Goal: Communication & Community: Answer question/provide support

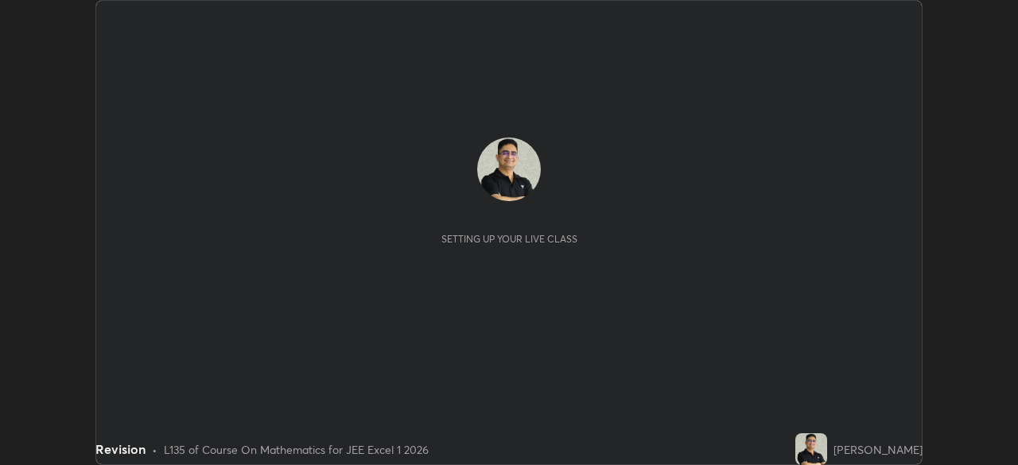
scroll to position [465, 1017]
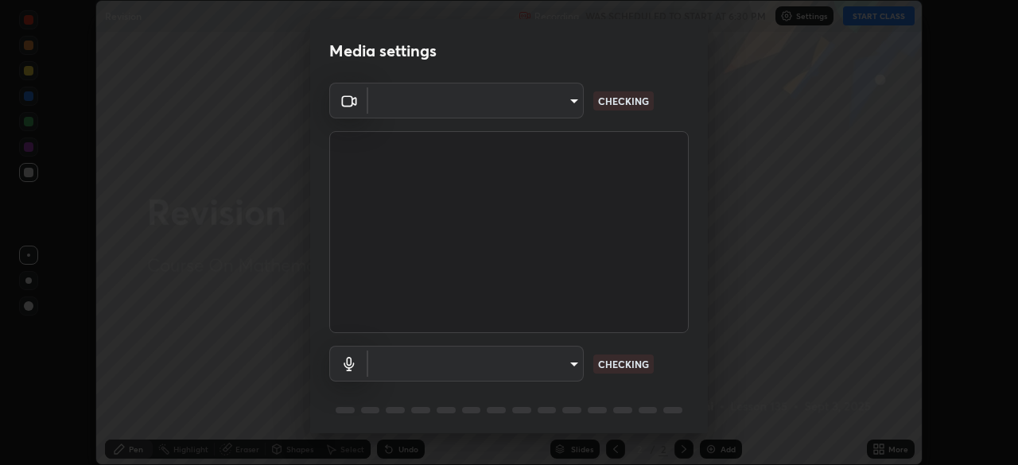
type input "1e49b53be58bf3658c32ba4c8e2538d2601885ca91182b01ba969948c87b8f29"
click at [574, 375] on body "Erase all Revision Recording WAS SCHEDULED TO START AT 6:30 PM Settings START C…" at bounding box center [509, 232] width 1018 height 465
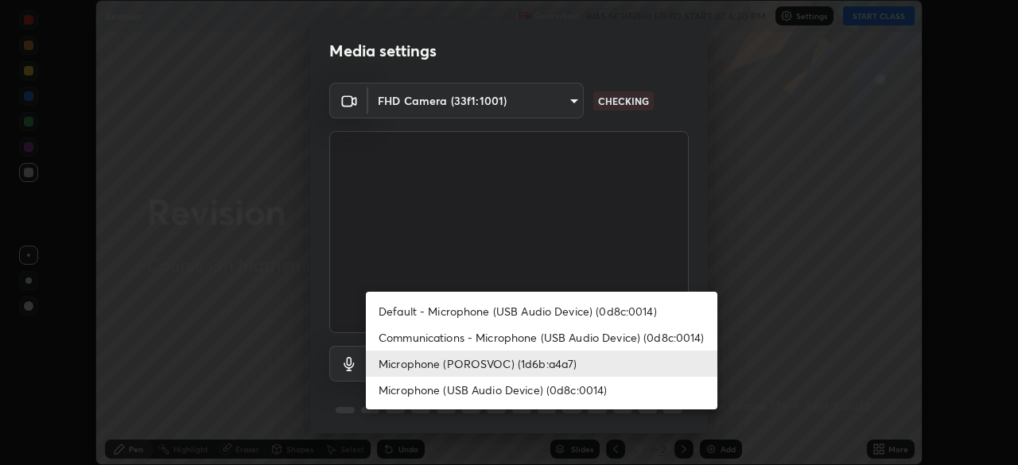
click at [682, 337] on li "Communications - Microphone (USB Audio Device) (0d8c:0014)" at bounding box center [542, 338] width 352 height 26
type input "communications"
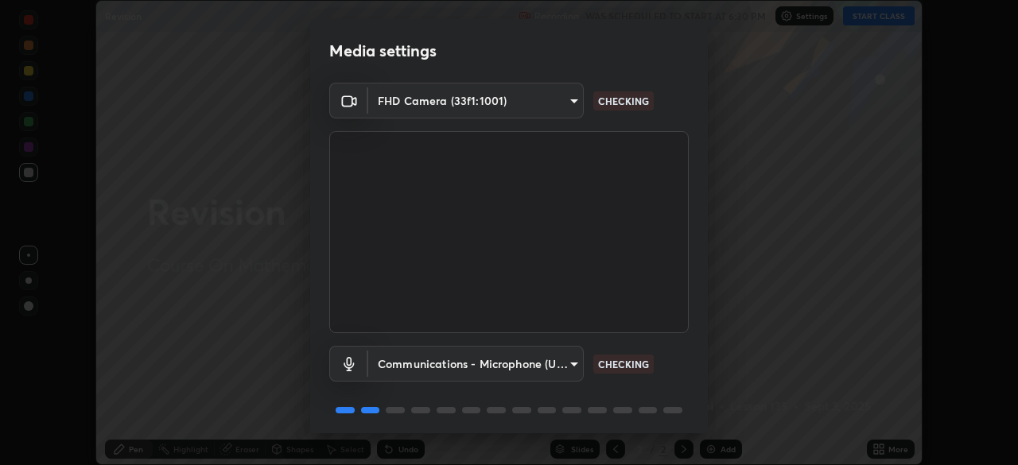
scroll to position [56, 0]
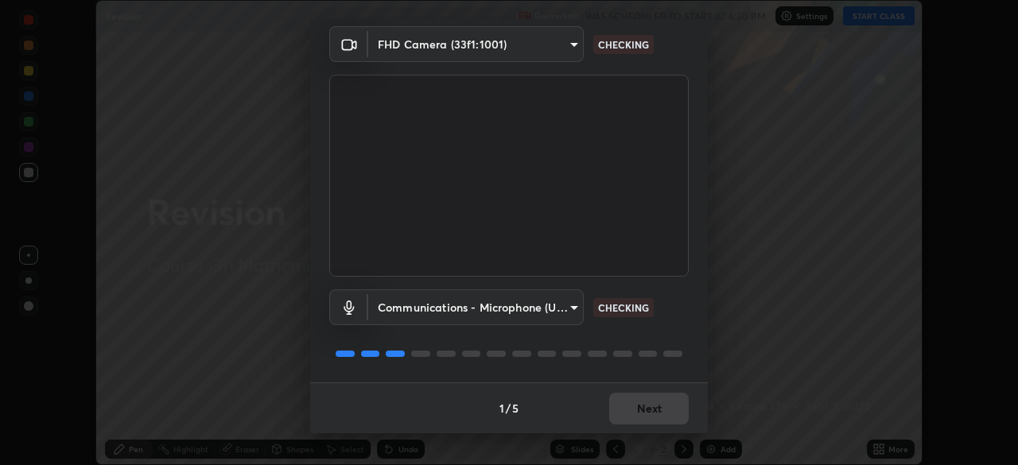
click at [681, 323] on div "Communications - Microphone (USB Audio Device) (0d8c:0014) communications CHECK…" at bounding box center [509, 308] width 360 height 36
click at [688, 327] on div "FHD Camera (33f1:1001) 1e49b53be58bf3658c32ba4c8e2538d2601885ca91182b01ba969948…" at bounding box center [509, 204] width 398 height 356
click at [682, 335] on div "Communications - Microphone (USB Audio Device) (0d8c:0014) communications CHECK…" at bounding box center [509, 330] width 360 height 106
click at [677, 343] on div "Communications - Microphone (USB Audio Device) (0d8c:0014) communications CHECK…" at bounding box center [509, 330] width 360 height 106
click at [675, 348] on div at bounding box center [509, 353] width 360 height 19
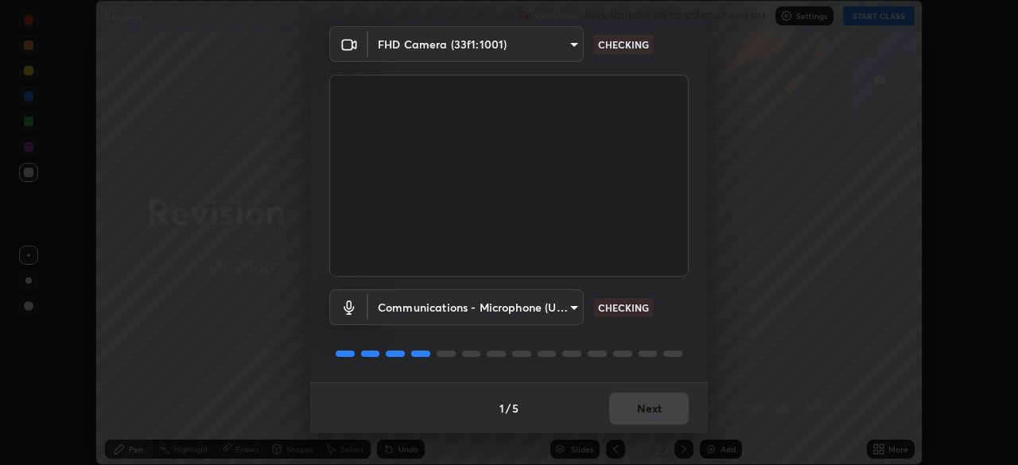
click at [670, 352] on div at bounding box center [672, 354] width 19 height 6
click at [666, 339] on div "Communications - Microphone (USB Audio Device) (0d8c:0014) communications WORKI…" at bounding box center [509, 330] width 360 height 106
click at [683, 344] on div "Communications - Microphone (USB Audio Device) (0d8c:0014) communications WORKI…" at bounding box center [509, 330] width 360 height 106
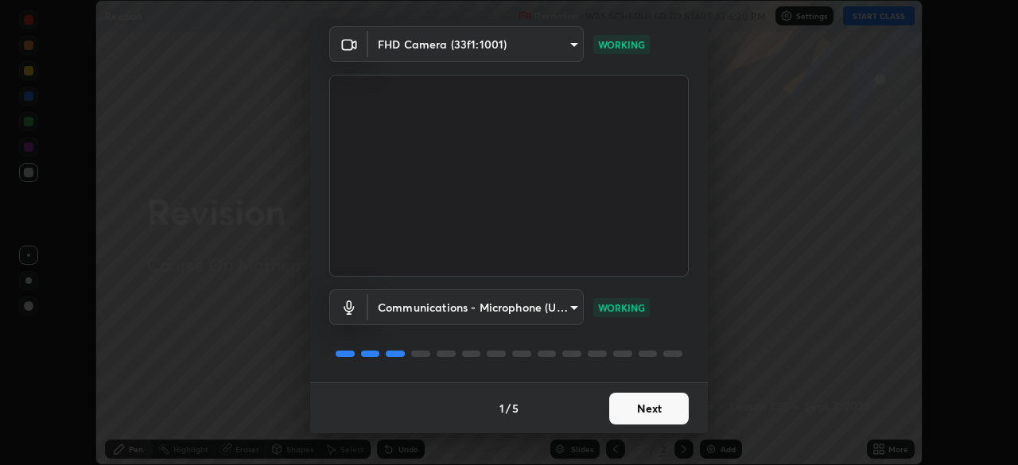
click at [651, 409] on button "Next" at bounding box center [649, 409] width 80 height 32
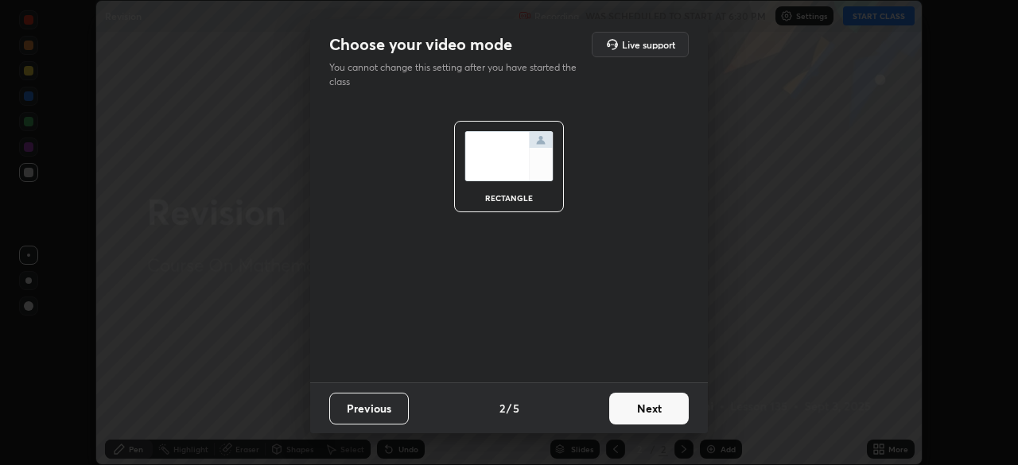
scroll to position [0, 0]
click at [654, 414] on button "Next" at bounding box center [649, 409] width 80 height 32
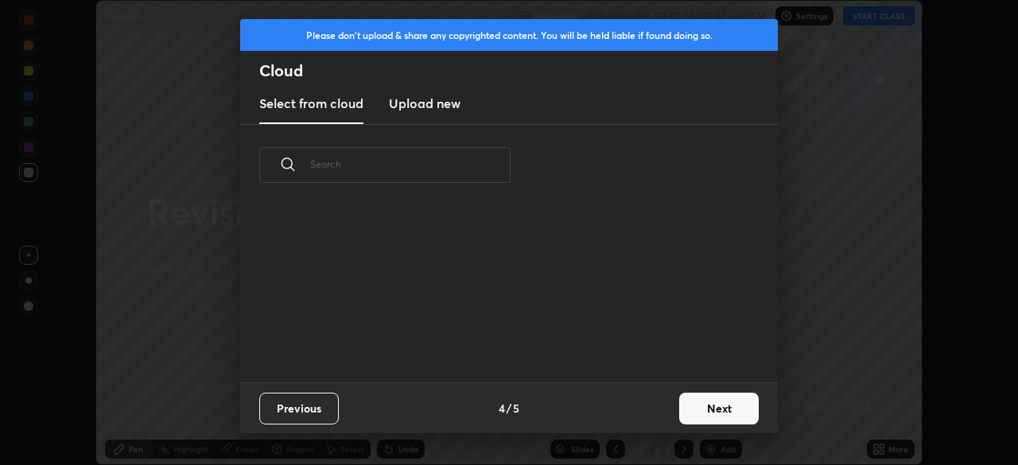
click at [710, 406] on button "Next" at bounding box center [719, 409] width 80 height 32
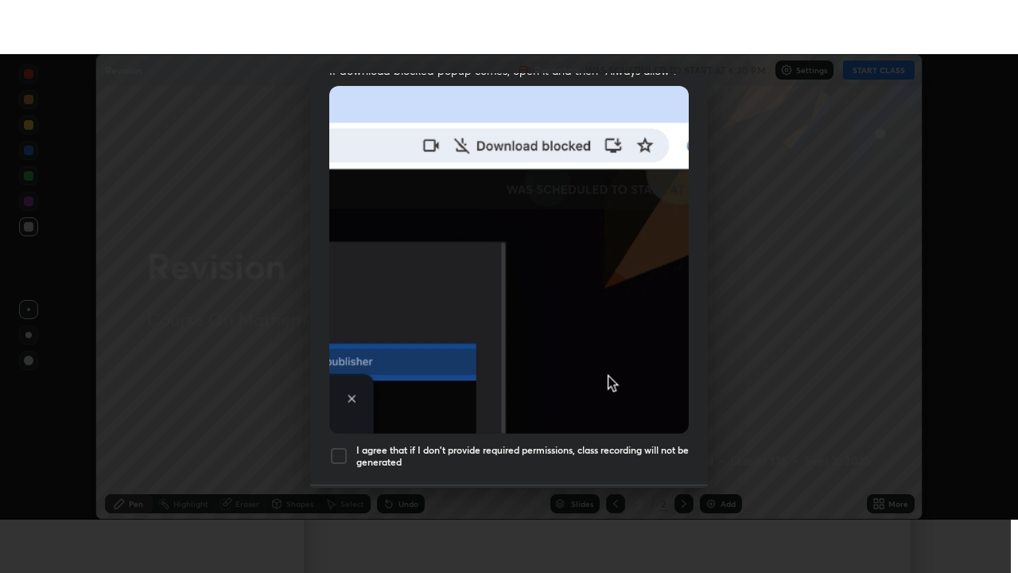
scroll to position [381, 0]
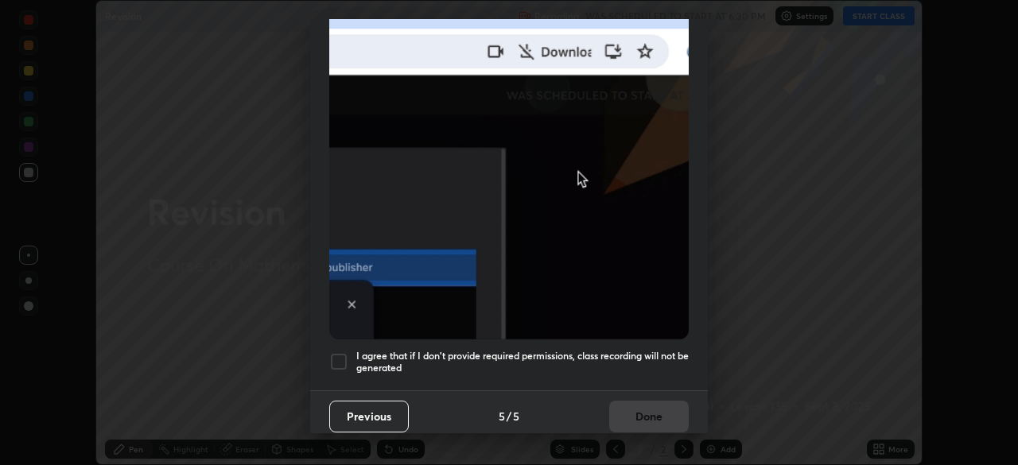
click at [338, 352] on div at bounding box center [338, 361] width 19 height 19
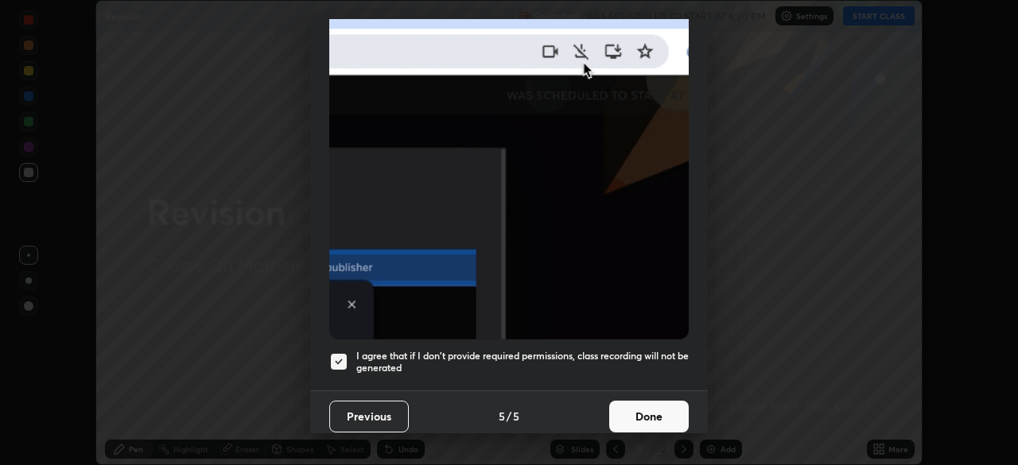
click at [632, 413] on button "Done" at bounding box center [649, 417] width 80 height 32
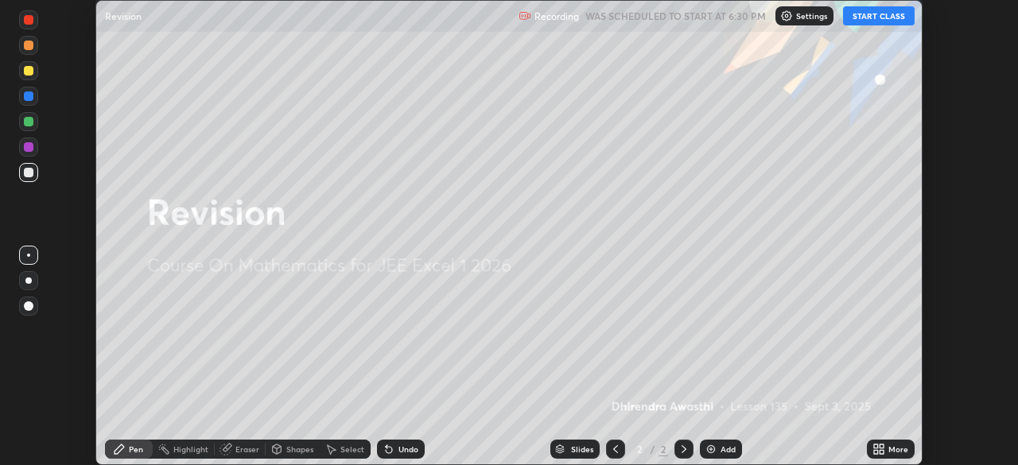
click at [869, 17] on button "START CLASS" at bounding box center [879, 15] width 72 height 19
click at [877, 446] on icon at bounding box center [876, 447] width 4 height 4
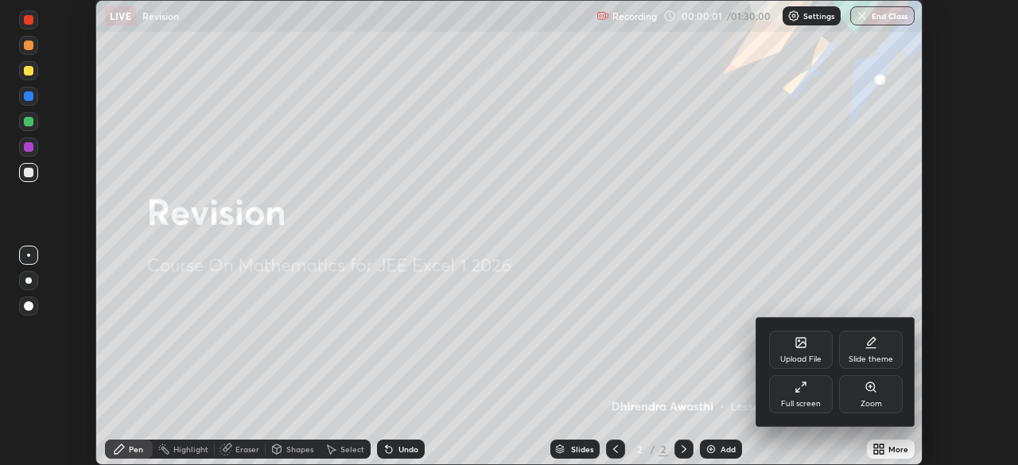
click at [809, 400] on div "Full screen" at bounding box center [801, 404] width 40 height 8
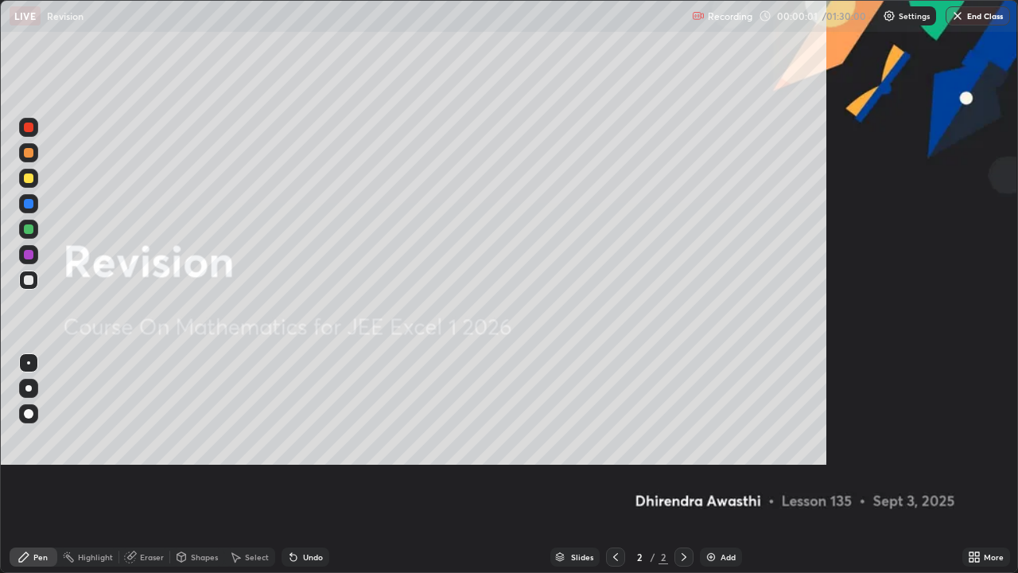
scroll to position [573, 1018]
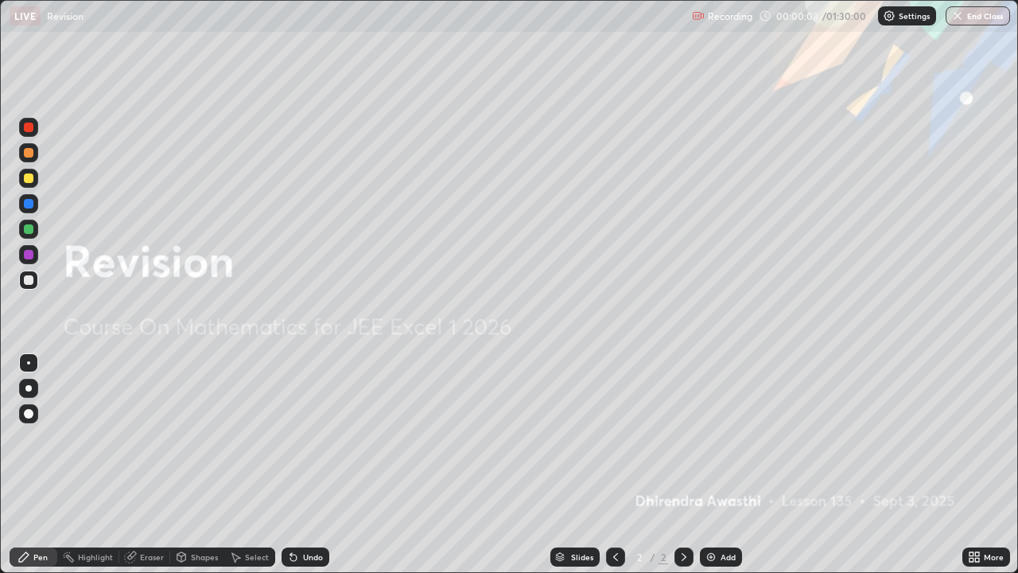
click at [729, 465] on div "Add" at bounding box center [728, 557] width 15 height 8
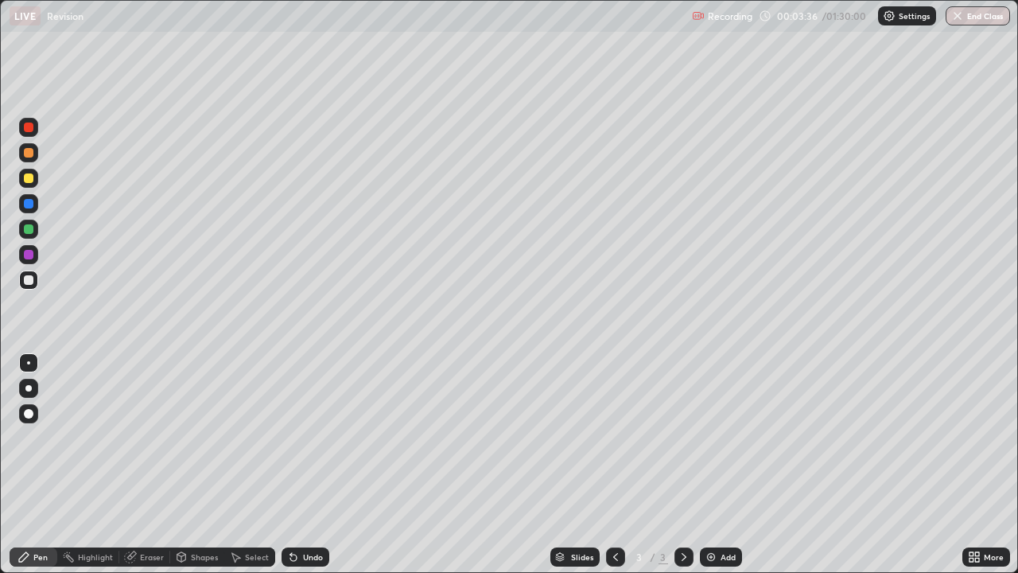
click at [148, 465] on div "Eraser" at bounding box center [152, 557] width 24 height 8
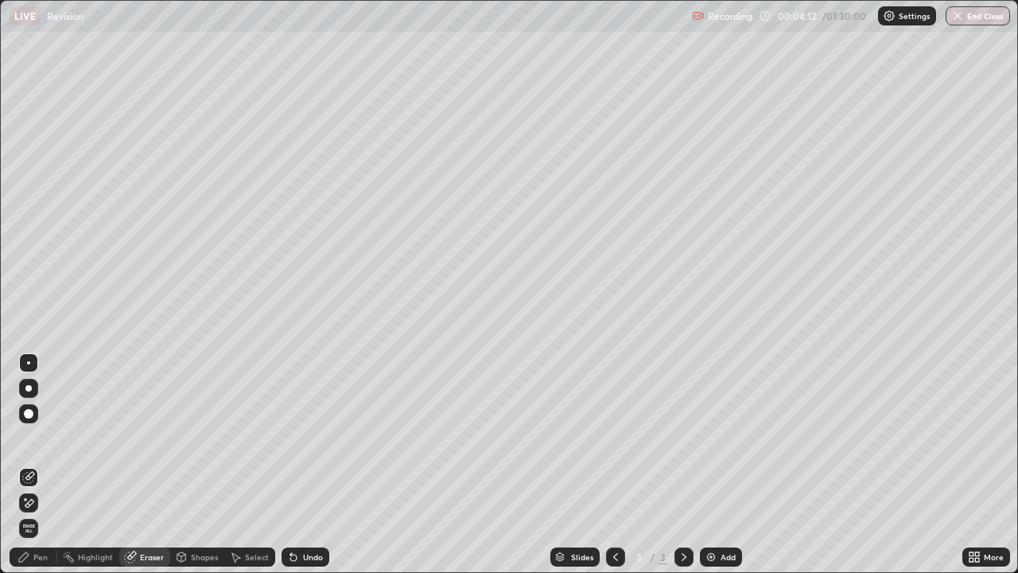
click at [38, 465] on div "Pen" at bounding box center [40, 557] width 14 height 8
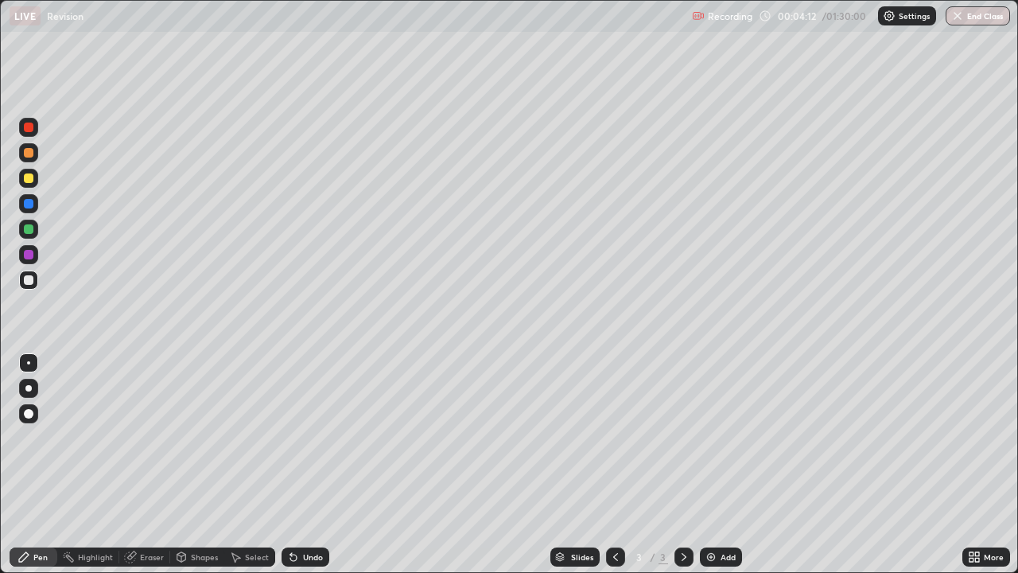
click at [37, 465] on div "Pen" at bounding box center [40, 557] width 14 height 8
click at [308, 465] on div "Undo" at bounding box center [313, 557] width 20 height 8
click at [308, 465] on div "Undo" at bounding box center [306, 556] width 48 height 19
click at [306, 465] on div "Undo" at bounding box center [313, 557] width 20 height 8
click at [290, 465] on icon at bounding box center [291, 554] width 2 height 2
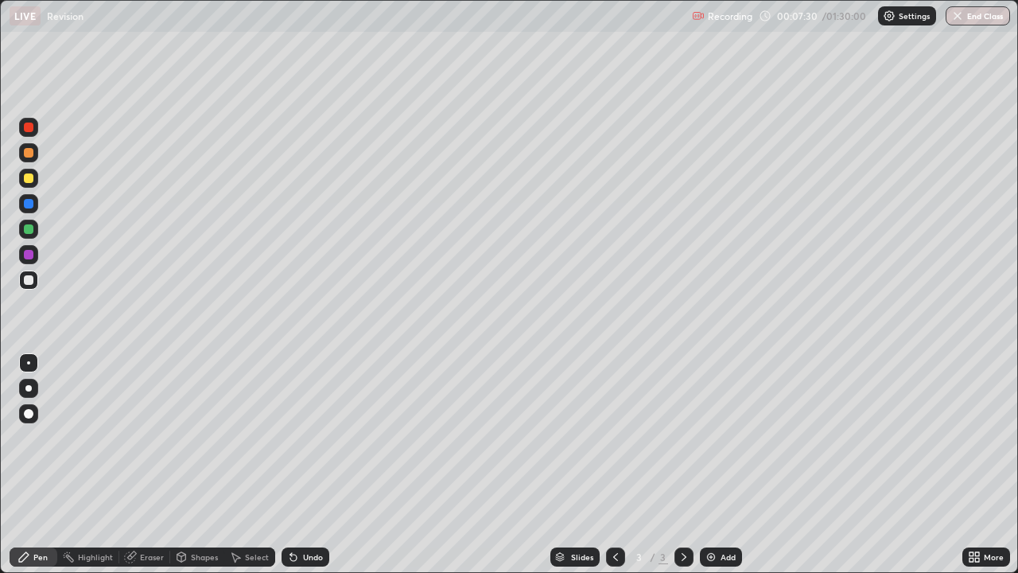
click at [158, 465] on div "Eraser" at bounding box center [152, 557] width 24 height 8
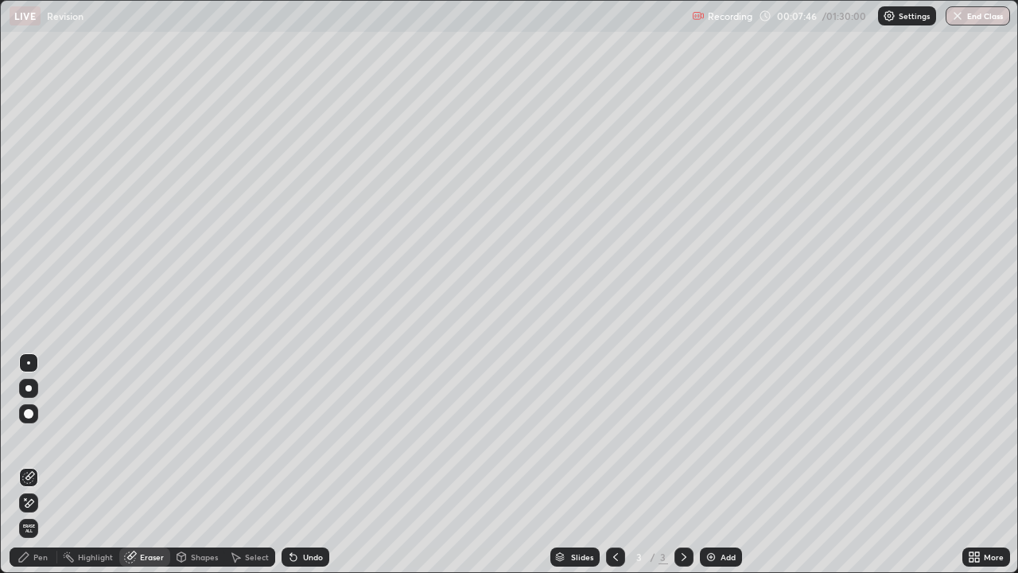
click at [45, 465] on div "Pen" at bounding box center [40, 557] width 14 height 8
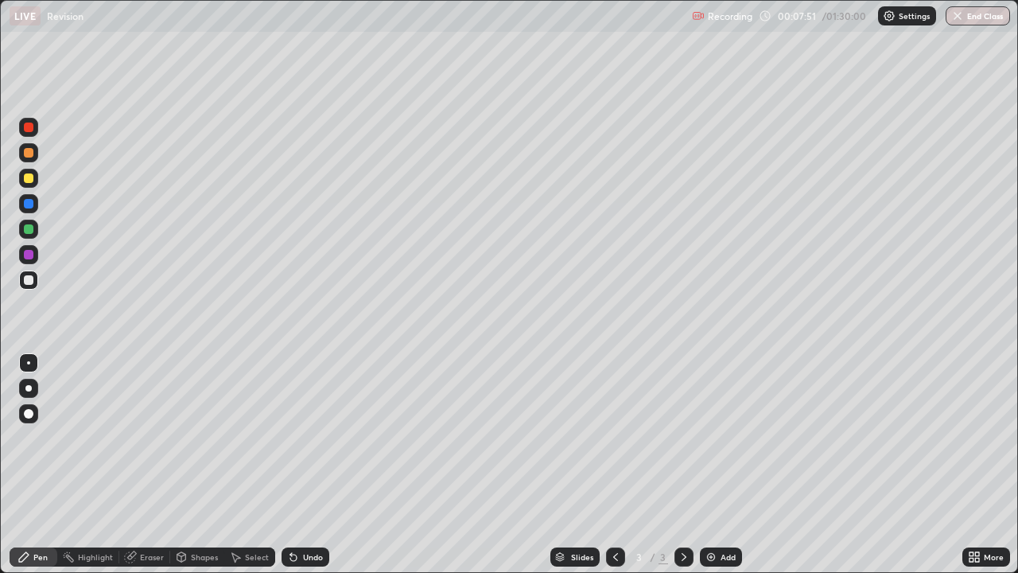
click at [151, 465] on div "Eraser" at bounding box center [152, 557] width 24 height 8
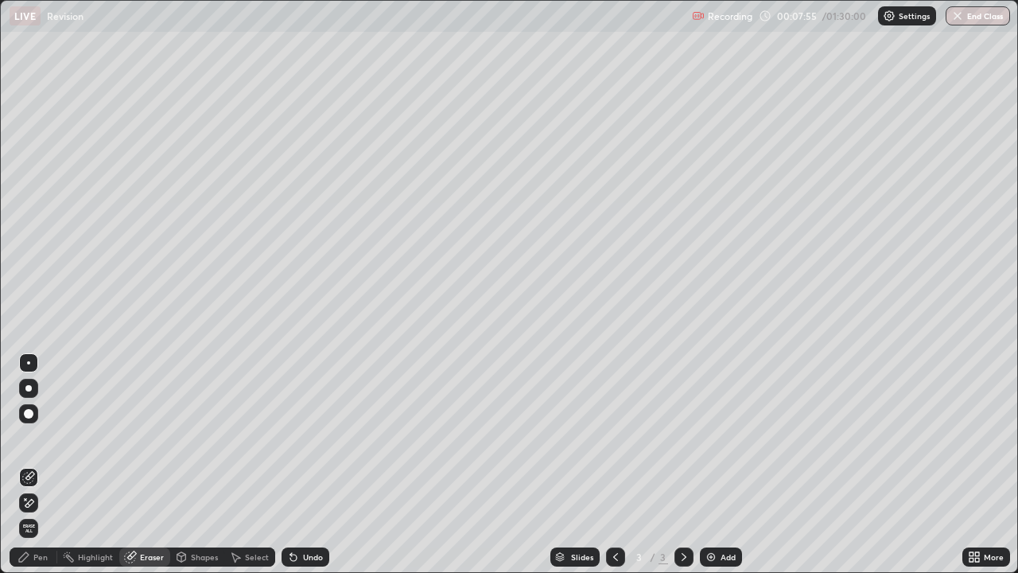
click at [36, 465] on div "Pen" at bounding box center [34, 556] width 48 height 19
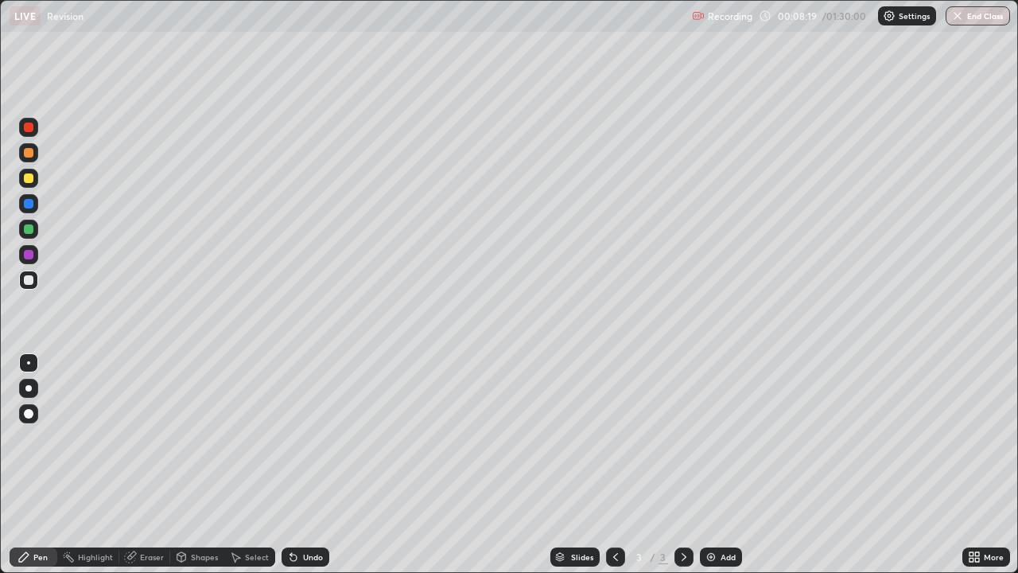
click at [29, 177] on div at bounding box center [29, 178] width 10 height 10
click at [32, 282] on div at bounding box center [29, 280] width 10 height 10
click at [144, 465] on div "Eraser" at bounding box center [152, 557] width 24 height 8
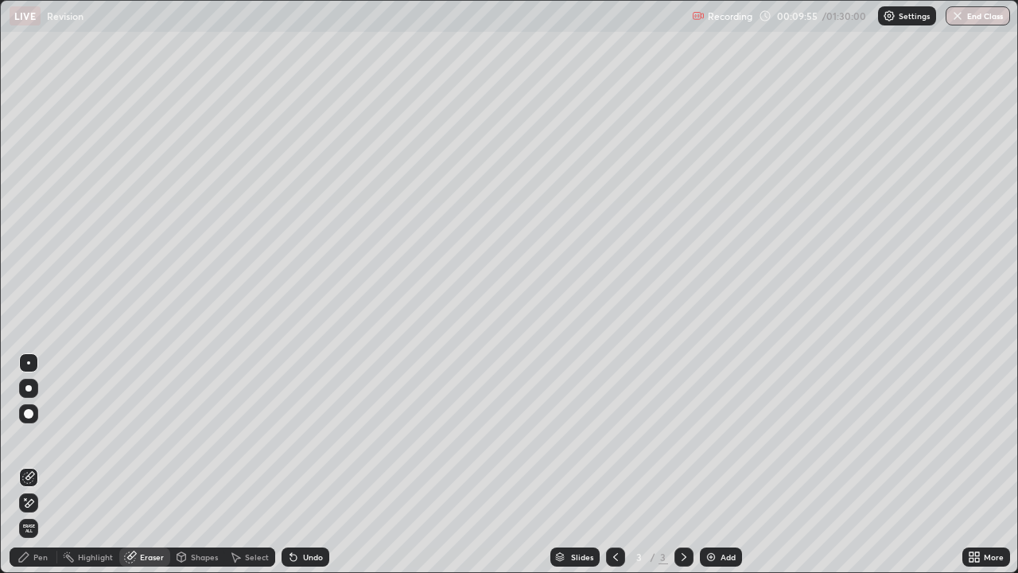
click at [41, 465] on div "Pen" at bounding box center [34, 556] width 48 height 19
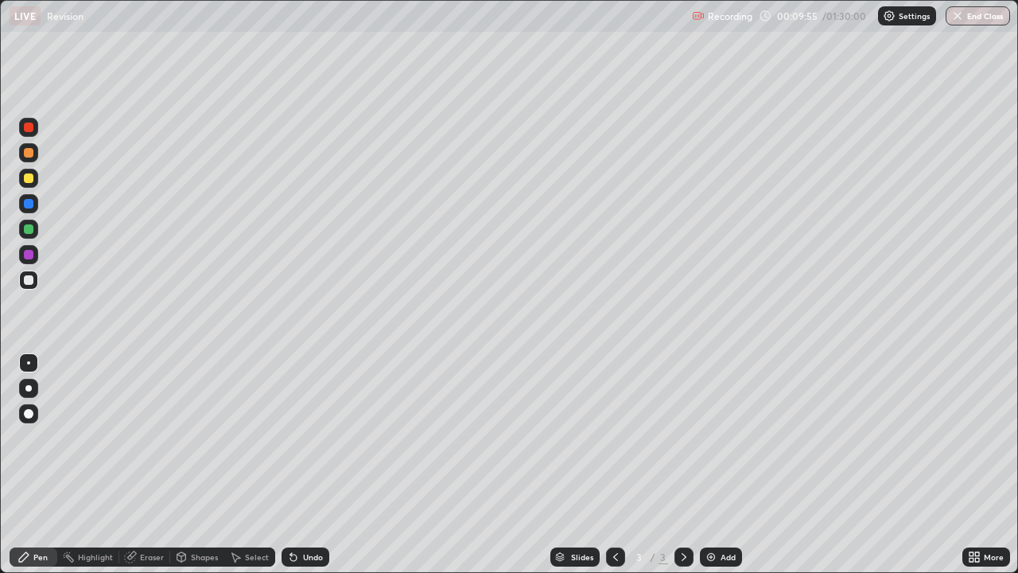
click at [41, 465] on div "Pen" at bounding box center [40, 557] width 14 height 8
